Goal: Task Accomplishment & Management: Use online tool/utility

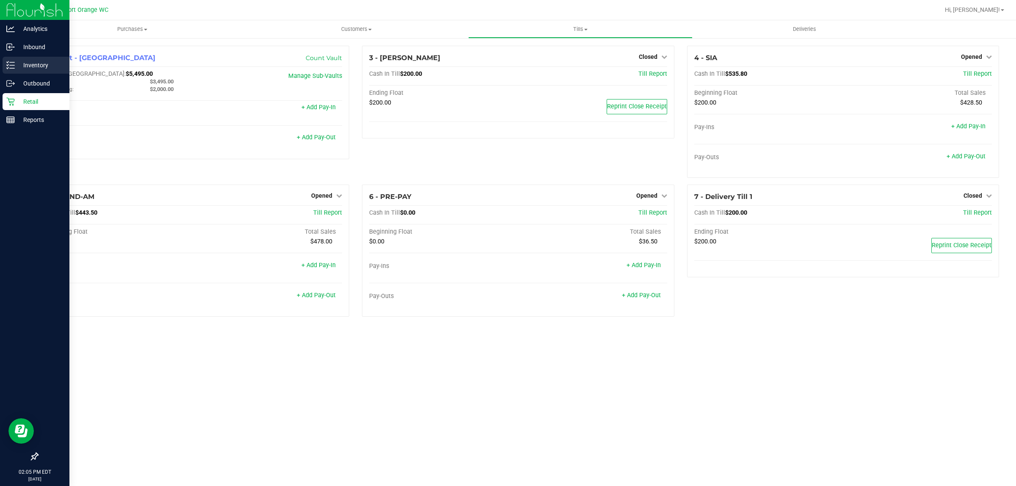
click at [33, 72] on div "Inventory" at bounding box center [36, 65] width 67 height 17
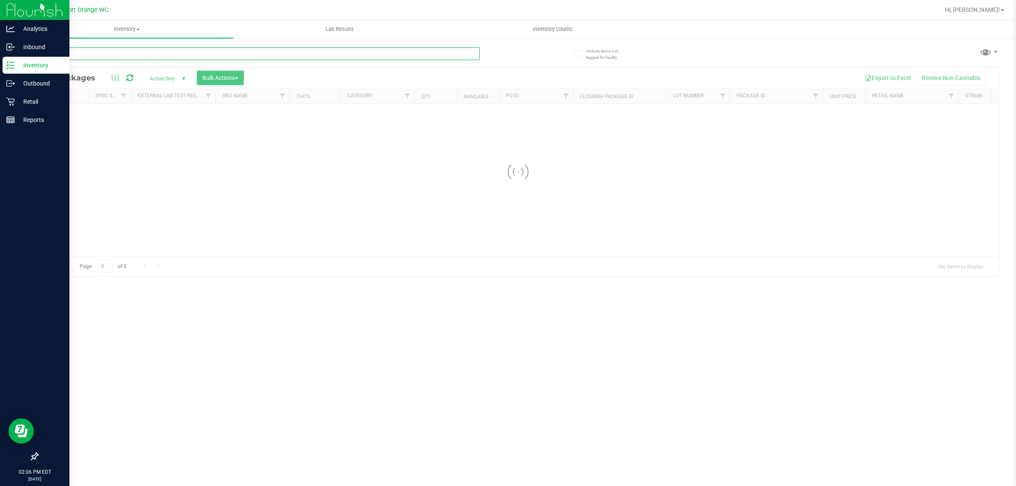
click at [114, 51] on input "text" at bounding box center [258, 53] width 442 height 13
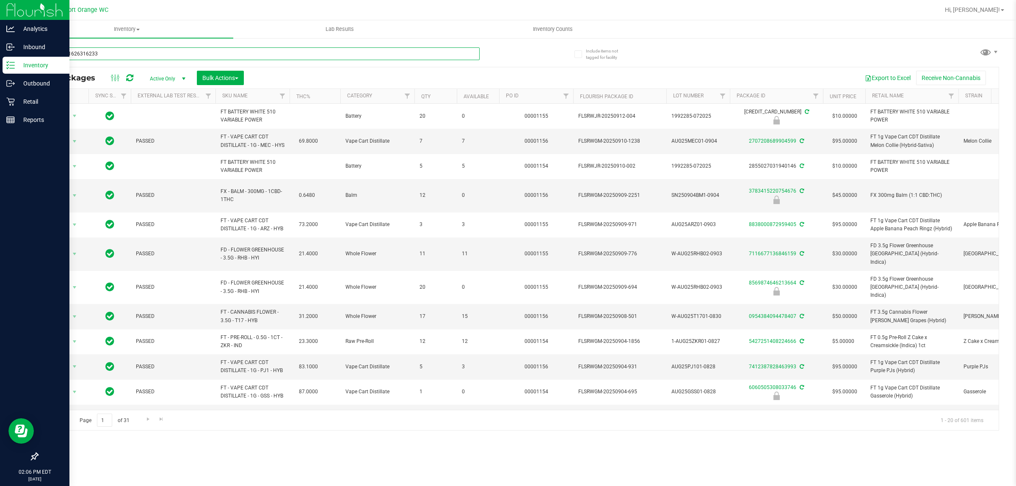
type input "2055721626316233"
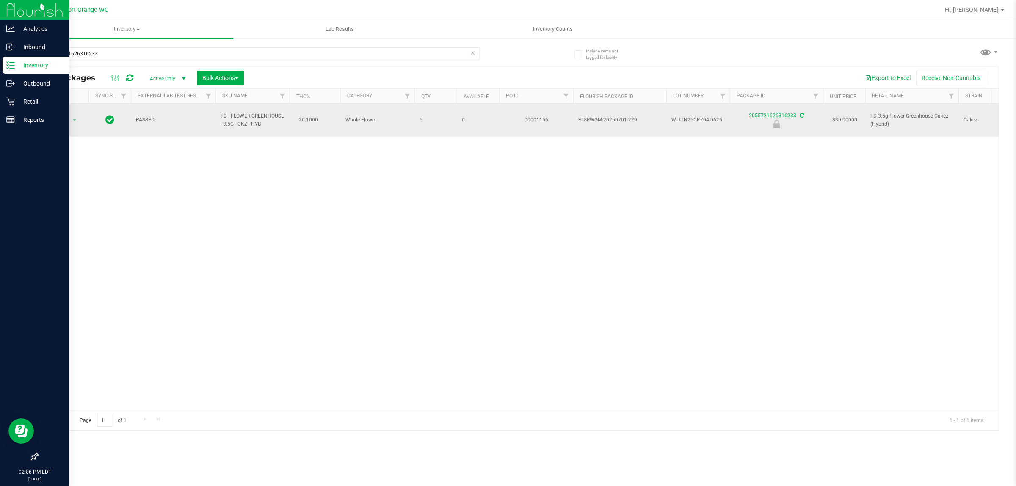
click at [61, 116] on span "Action" at bounding box center [57, 120] width 23 height 12
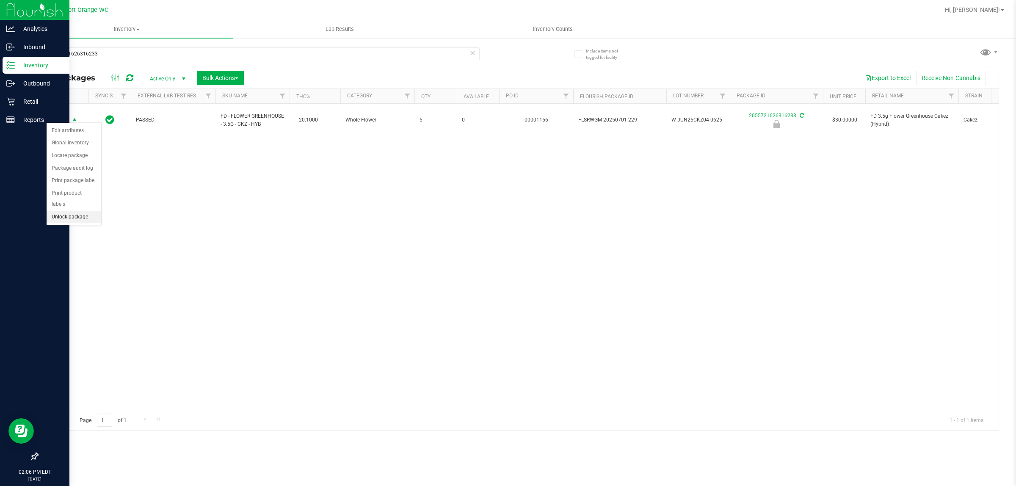
click at [66, 211] on li "Unlock package" at bounding box center [74, 217] width 55 height 13
